Goal: Navigation & Orientation: Find specific page/section

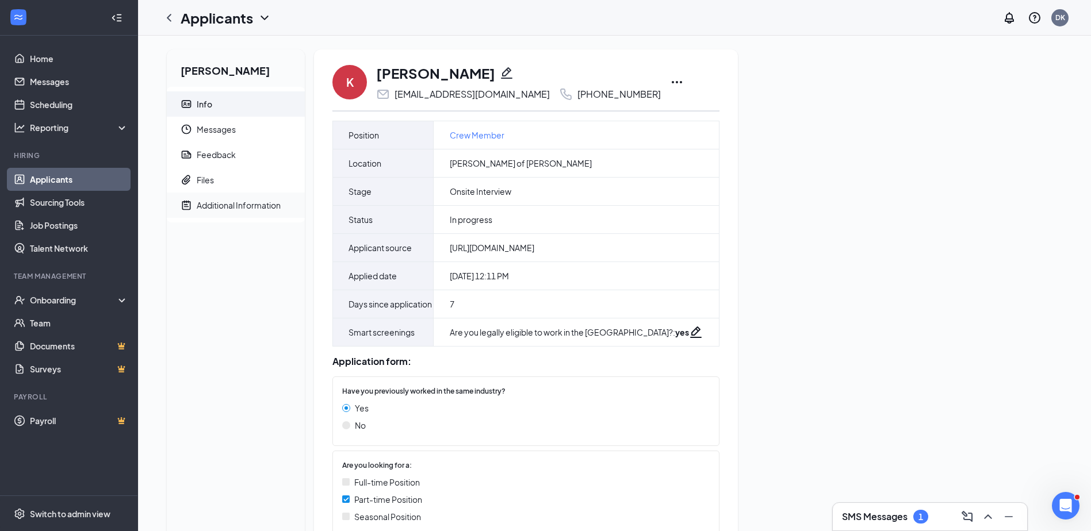
drag, startPoint x: 209, startPoint y: 208, endPoint x: 216, endPoint y: 209, distance: 7.6
click at [209, 208] on div "Additional Information" at bounding box center [239, 205] width 84 height 11
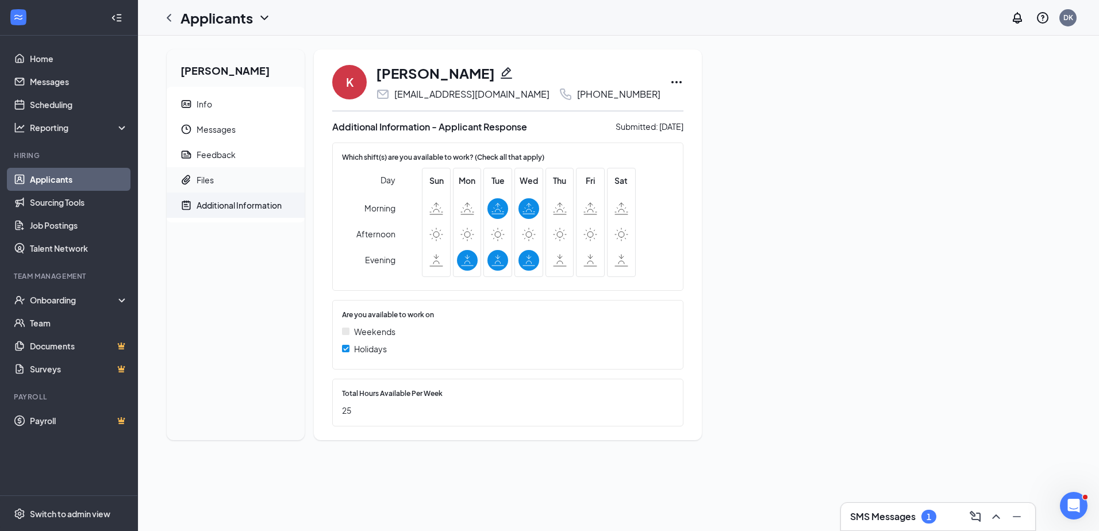
click at [253, 179] on span "Files" at bounding box center [246, 179] width 99 height 25
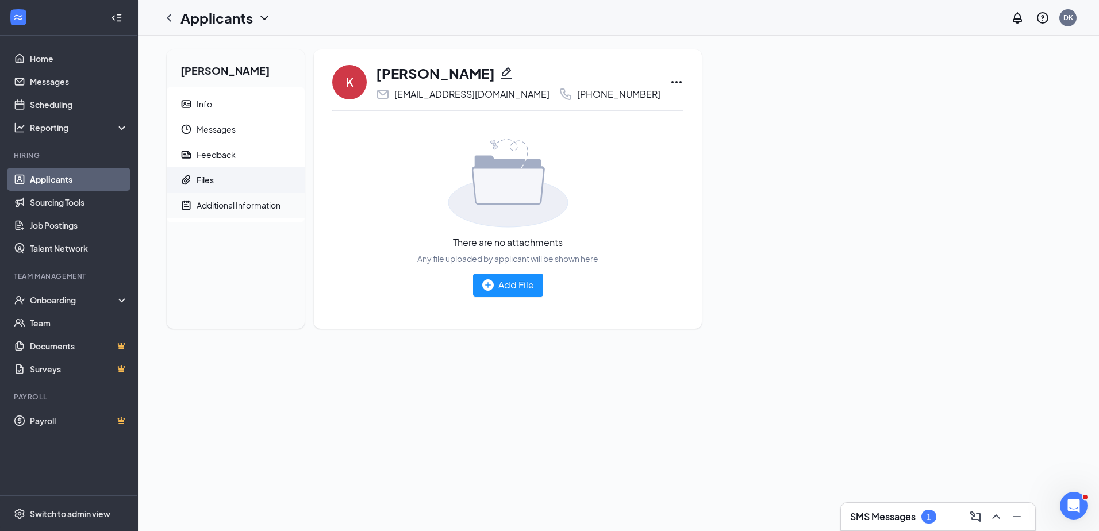
click at [225, 212] on span "Additional Information" at bounding box center [246, 205] width 99 height 25
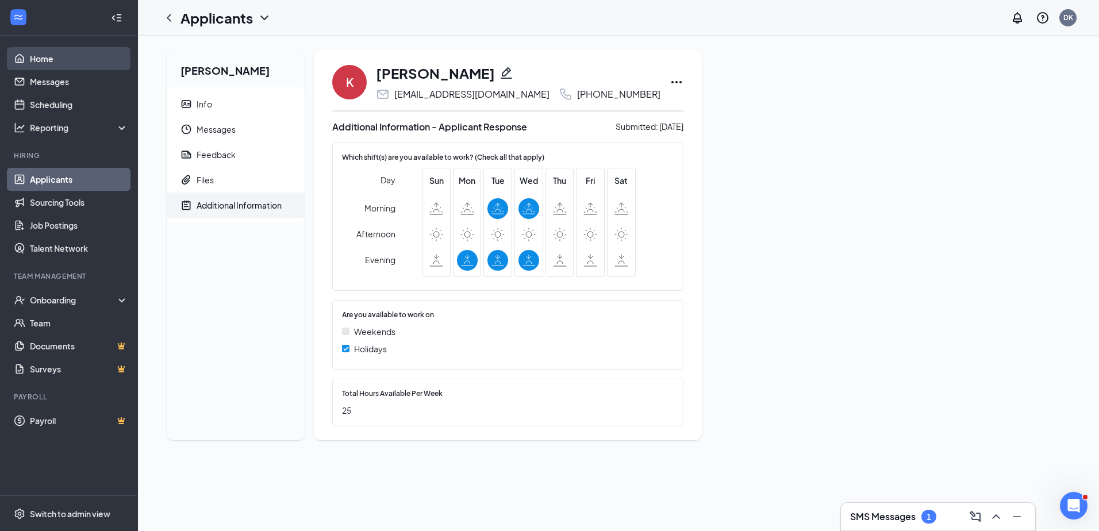
click at [70, 59] on link "Home" at bounding box center [79, 58] width 98 height 23
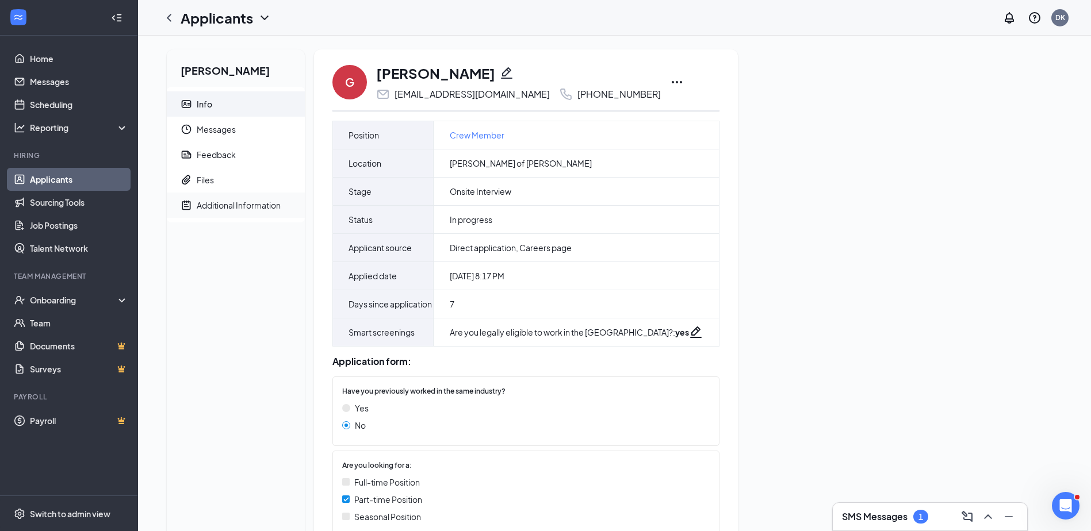
click at [218, 194] on span "Additional Information" at bounding box center [246, 205] width 99 height 25
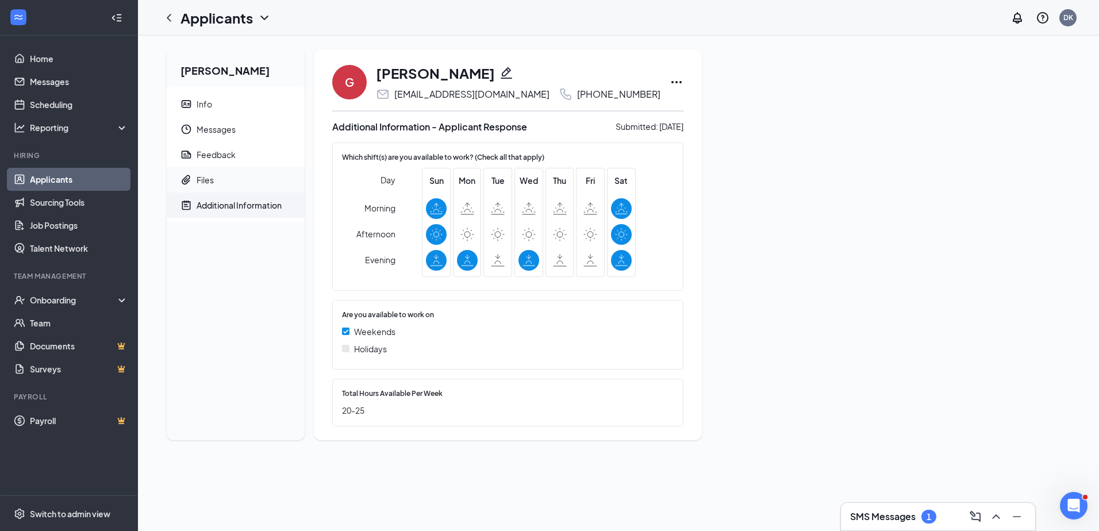
click at [227, 185] on span "Files" at bounding box center [246, 179] width 99 height 25
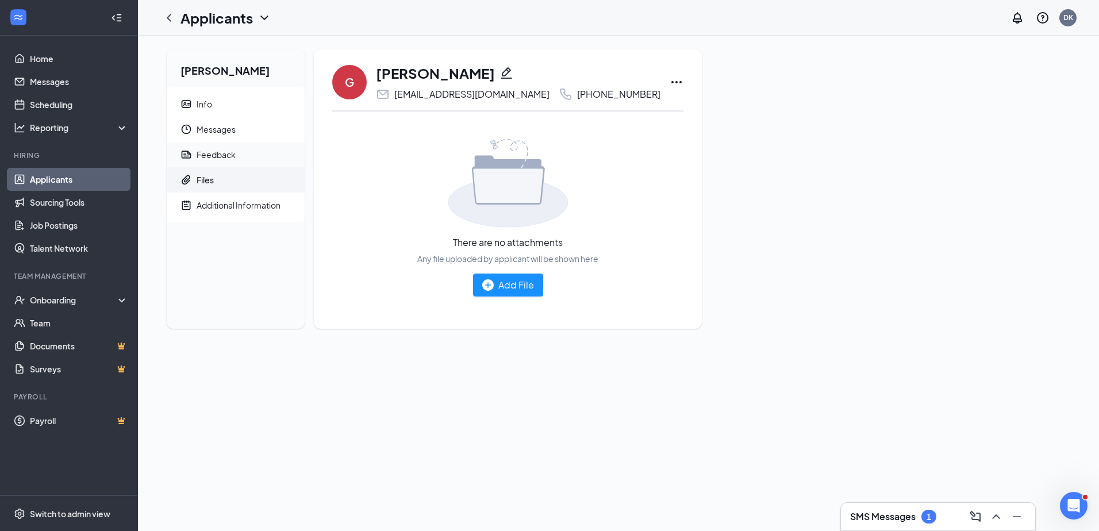
click at [229, 166] on span "Feedback" at bounding box center [246, 154] width 99 height 25
